Goal: Transaction & Acquisition: Purchase product/service

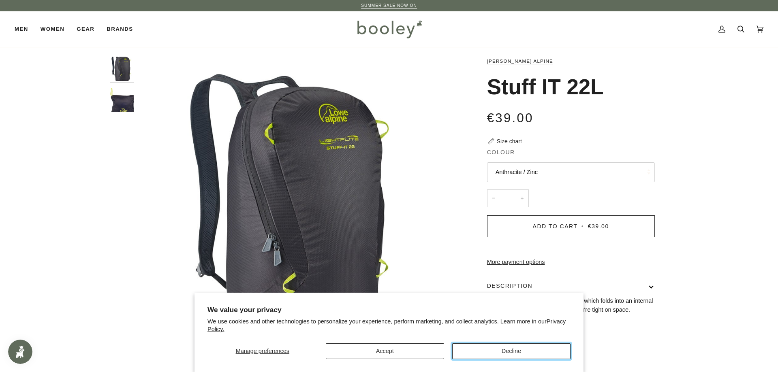
click at [479, 353] on button "Decline" at bounding box center [511, 352] width 118 height 16
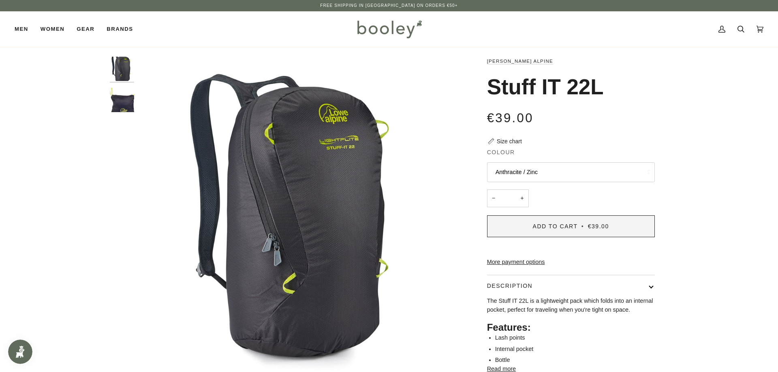
click at [587, 228] on span "Add to Cart • €39.00" at bounding box center [571, 226] width 76 height 6
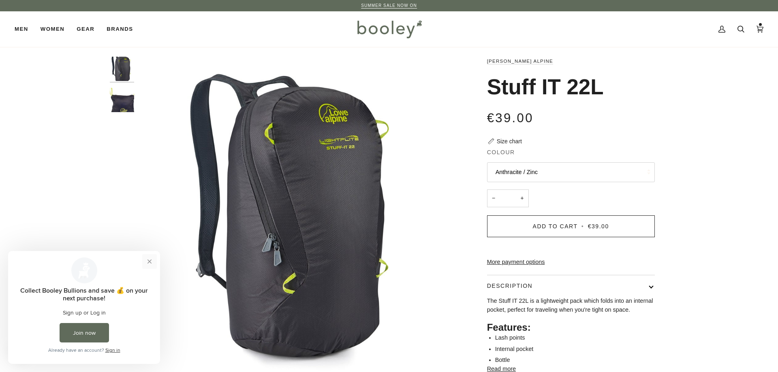
click at [146, 266] on button "Close prompt" at bounding box center [149, 261] width 15 height 15
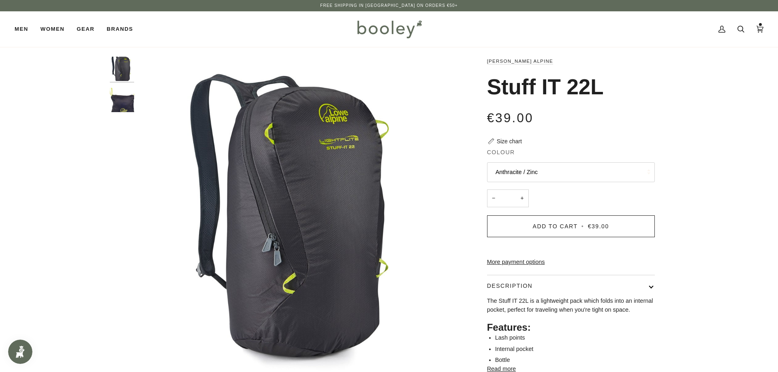
click at [372, 32] on img at bounding box center [389, 28] width 71 height 23
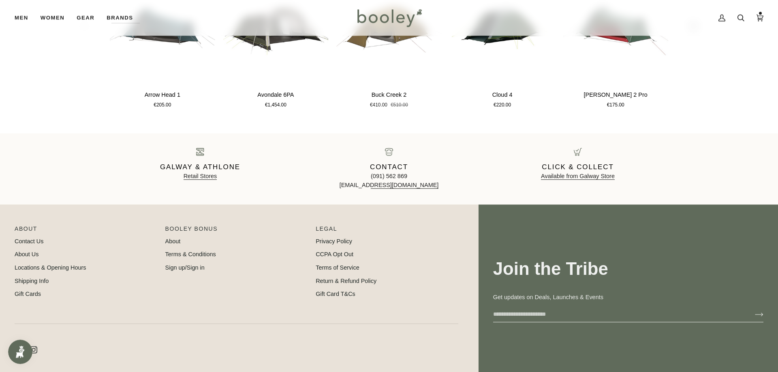
scroll to position [1305, 0]
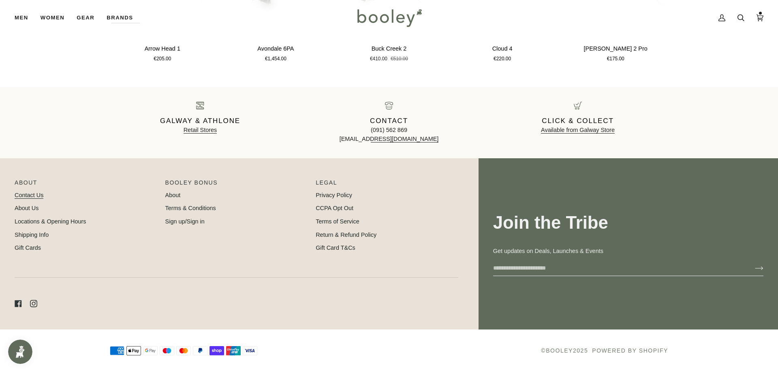
click at [40, 198] on link "Contact Us" at bounding box center [29, 195] width 29 height 6
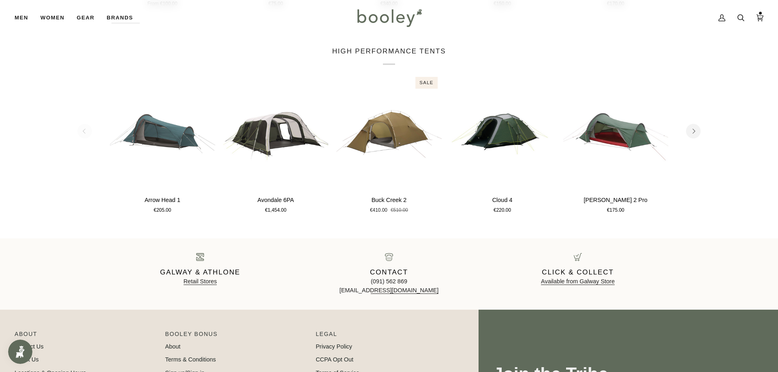
scroll to position [1154, 0]
click at [380, 10] on img at bounding box center [389, 17] width 71 height 23
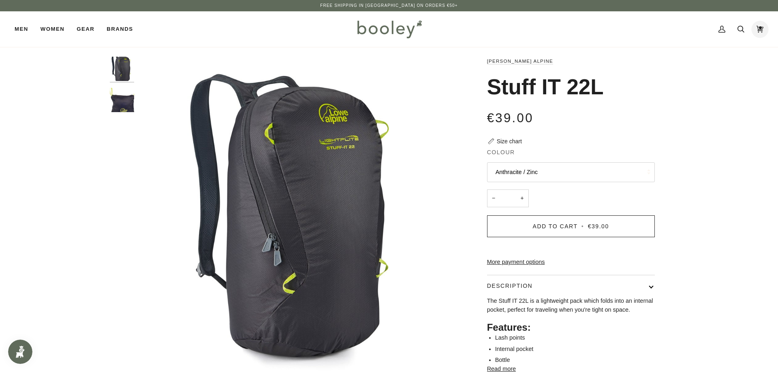
click at [763, 28] on icon at bounding box center [759, 29] width 7 height 12
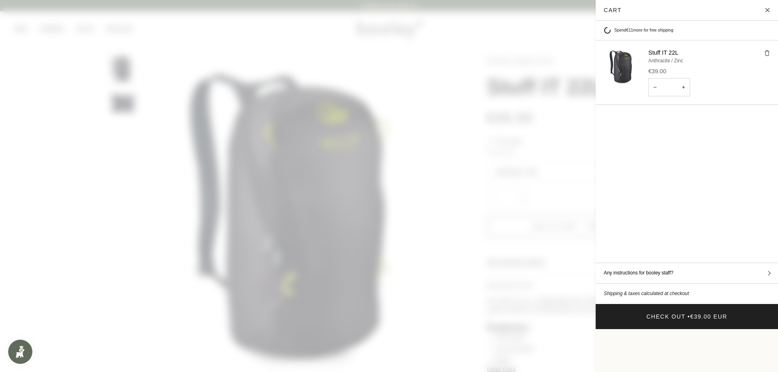
click at [472, 181] on span at bounding box center [389, 186] width 778 height 372
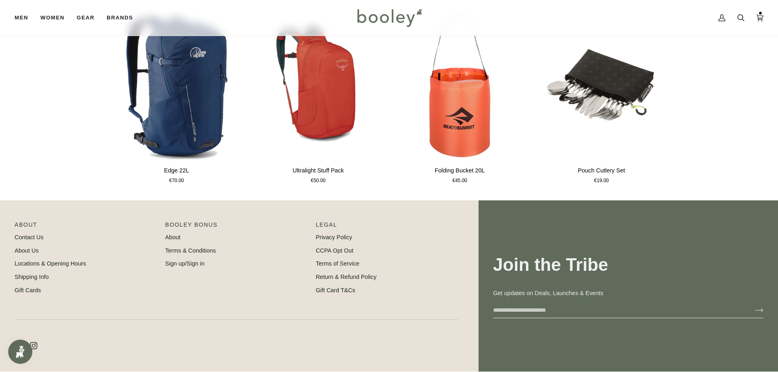
scroll to position [535, 0]
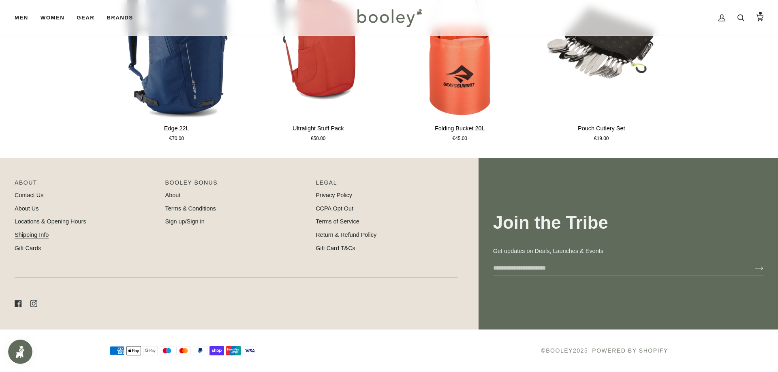
click at [30, 238] on link "Shipping Info" at bounding box center [32, 235] width 34 height 6
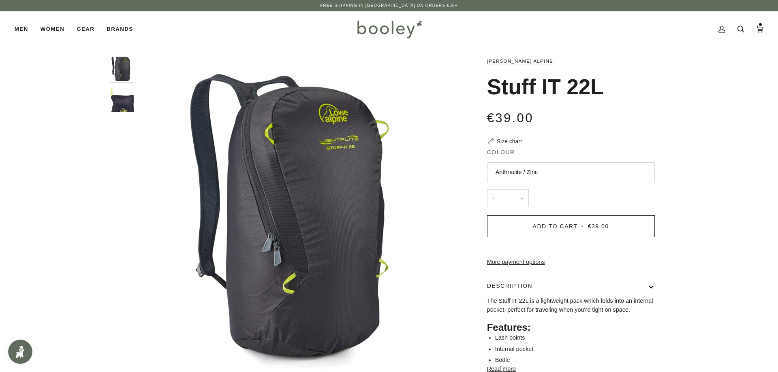
scroll to position [1, 0]
click at [764, 31] on link "Cart €39.00 (1)" at bounding box center [759, 29] width 19 height 36
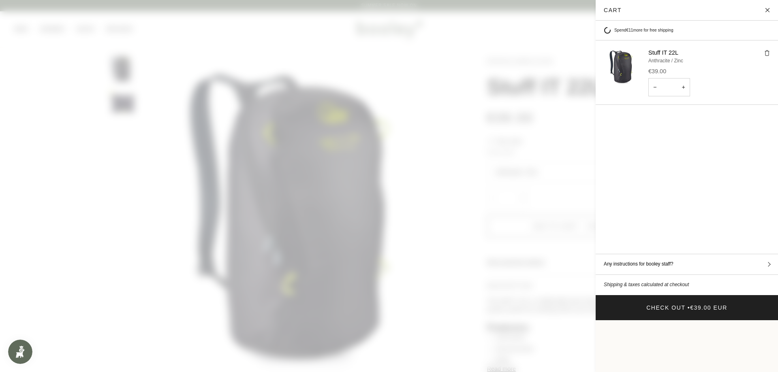
click at [771, 326] on shop-pay-wallet-button "Cart" at bounding box center [772, 329] width 2 height 6
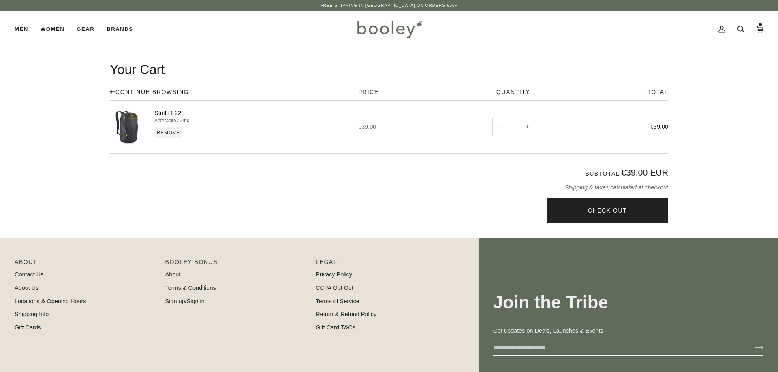
click at [526, 132] on button "+" at bounding box center [527, 127] width 13 height 36
type input "*"
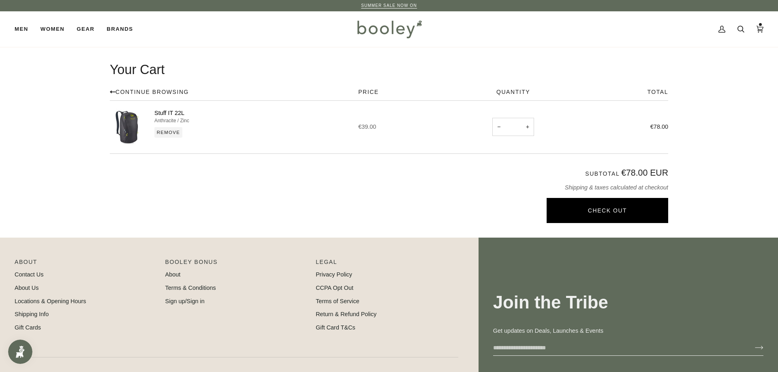
click at [592, 211] on button "Check Out" at bounding box center [608, 210] width 122 height 25
click at [496, 126] on button "−" at bounding box center [498, 127] width 13 height 36
type input "*"
click at [615, 211] on button "Check Out" at bounding box center [608, 210] width 122 height 25
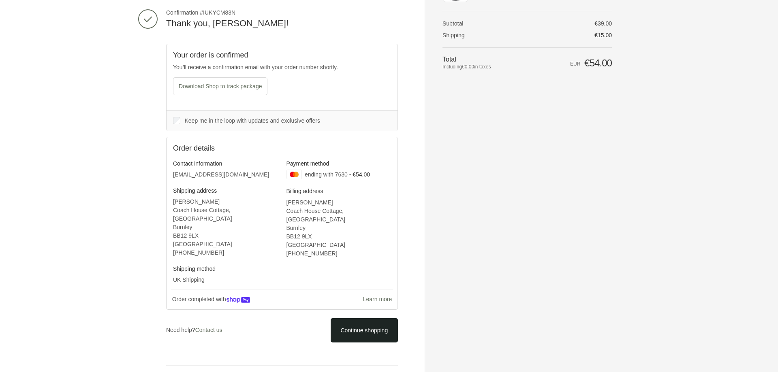
scroll to position [57, 0]
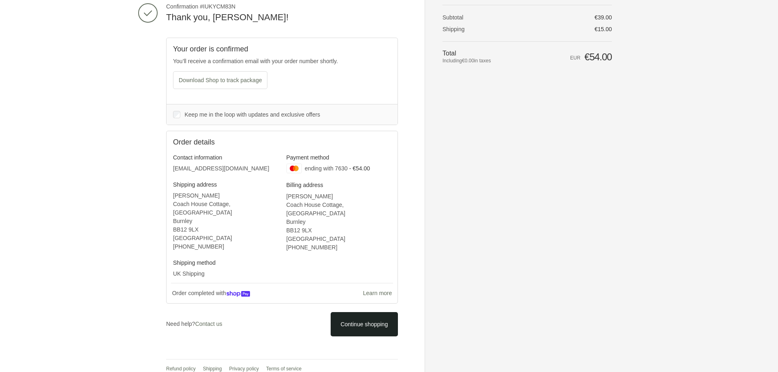
drag, startPoint x: 777, startPoint y: 126, endPoint x: 777, endPoint y: 112, distance: 13.8
click at [777, 112] on div "Thank you for your purchase! Confirmation #IUKYCM83N Thank you, [PERSON_NAME]! …" at bounding box center [389, 162] width 778 height 438
